Goal: Information Seeking & Learning: Learn about a topic

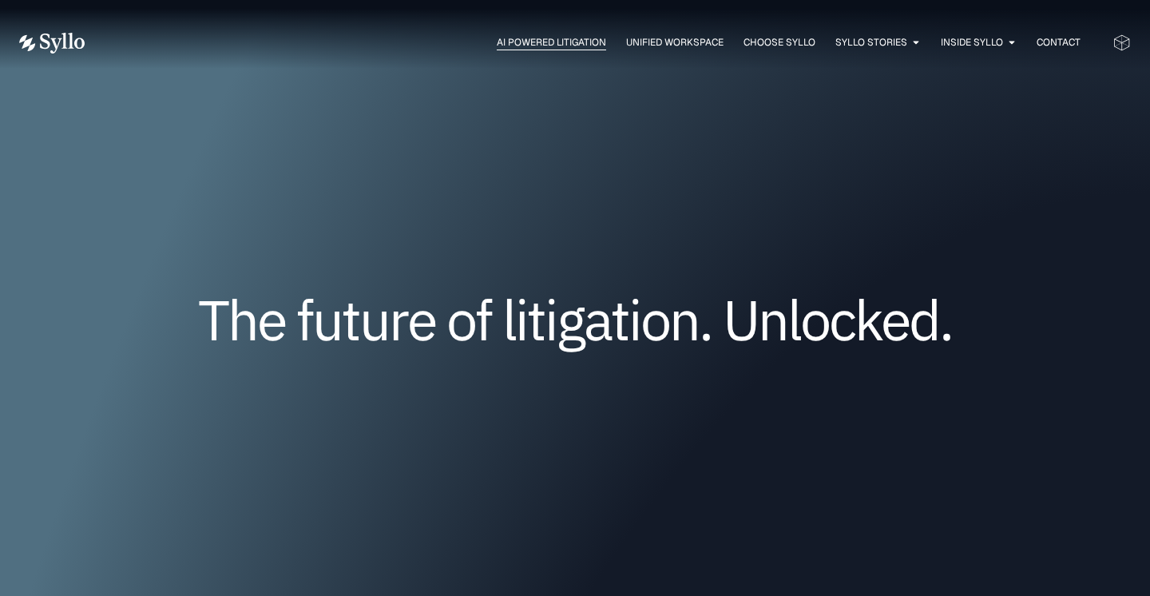
click at [511, 46] on span "AI Powered Litigation" at bounding box center [551, 42] width 109 height 14
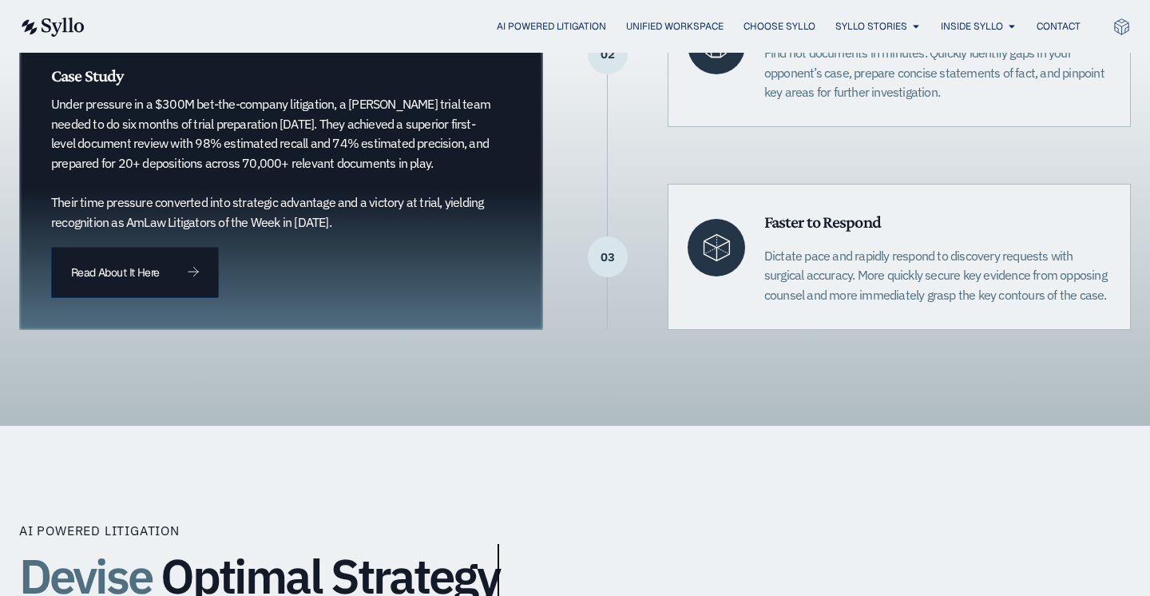
scroll to position [569, 0]
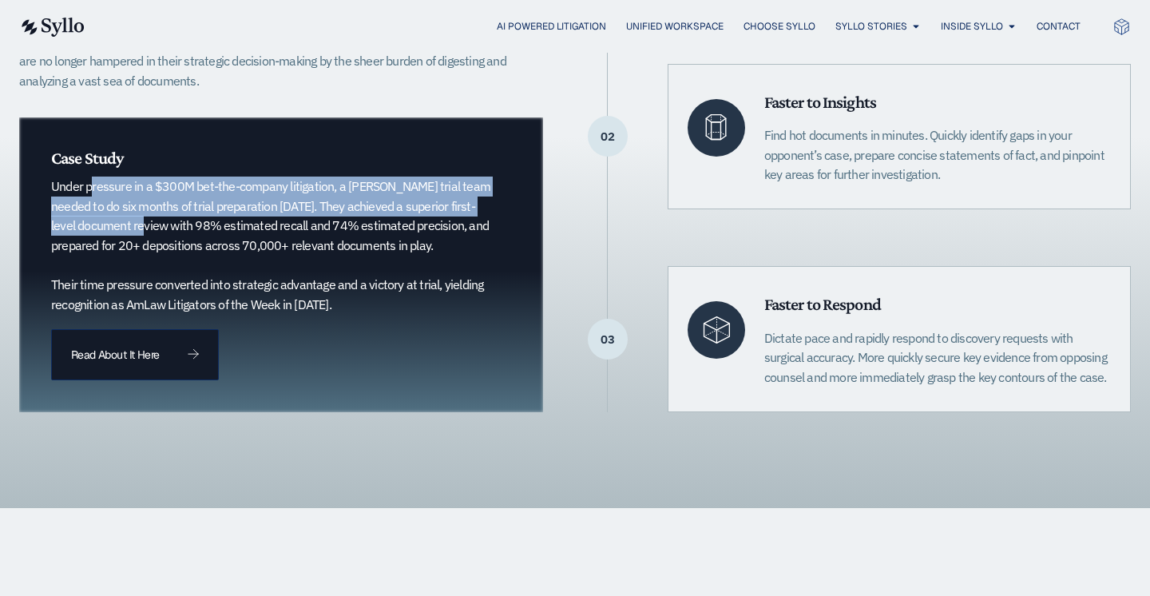
drag, startPoint x: 54, startPoint y: 184, endPoint x: 97, endPoint y: 234, distance: 65.1
click at [97, 234] on p "Under pressure in a $300M bet-the-company litigation, a Quinn Emanuel trial tea…" at bounding box center [273, 244] width 444 height 137
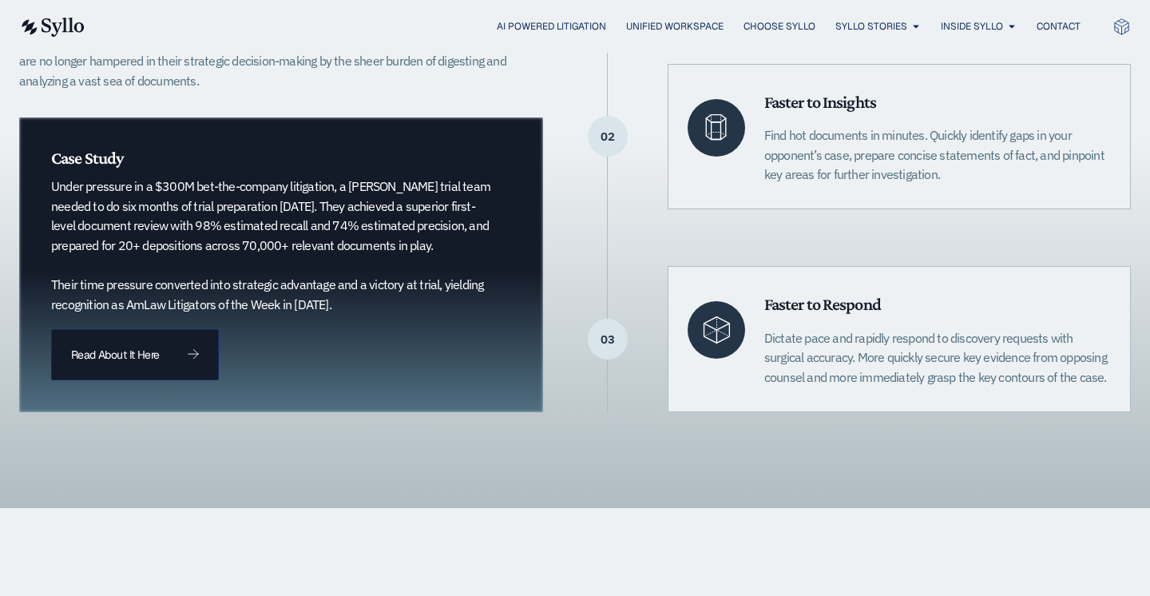
drag, startPoint x: 341, startPoint y: 206, endPoint x: 426, endPoint y: 252, distance: 96.1
click at [426, 252] on p "Under pressure in a $300M bet-the-company litigation, a Quinn Emanuel trial tea…" at bounding box center [273, 244] width 444 height 137
click at [430, 253] on p "Under pressure in a $300M bet-the-company litigation, a Quinn Emanuel trial tea…" at bounding box center [273, 244] width 444 height 137
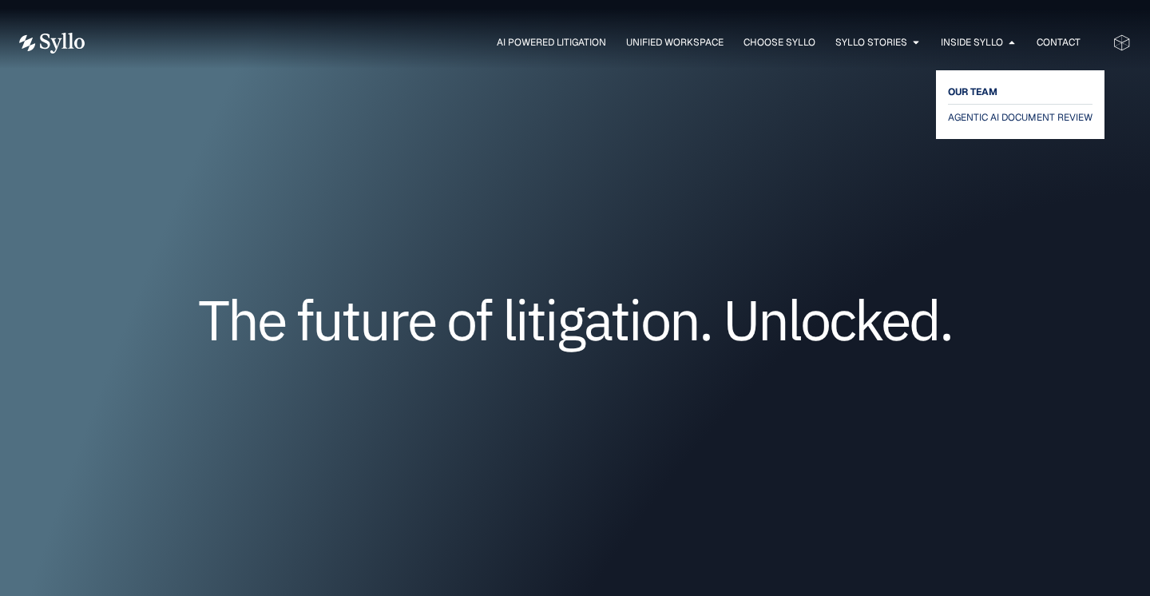
click at [961, 83] on span "OUR TEAM" at bounding box center [973, 91] width 50 height 19
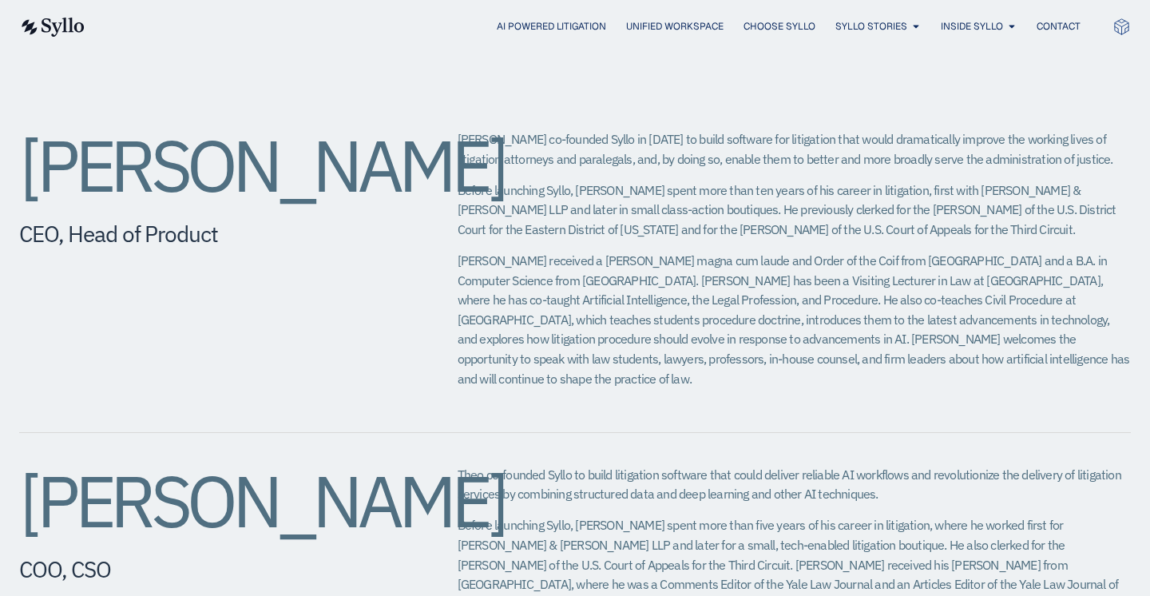
scroll to position [96, 0]
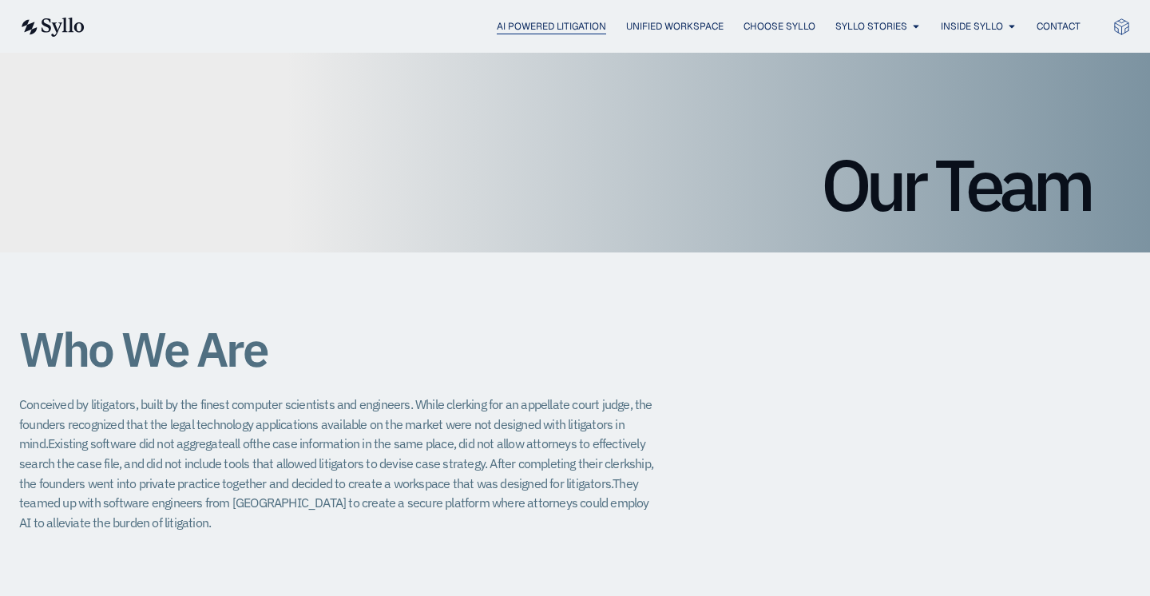
click at [557, 30] on span "AI Powered Litigation" at bounding box center [551, 26] width 109 height 14
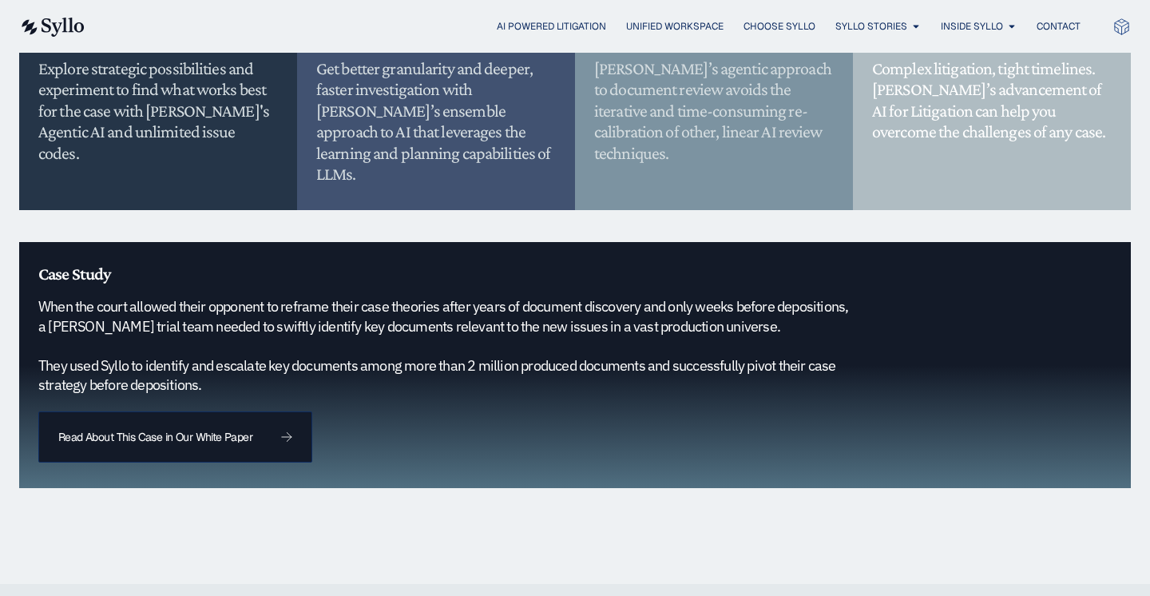
scroll to position [1473, 0]
